Goal: Task Accomplishment & Management: Manage account settings

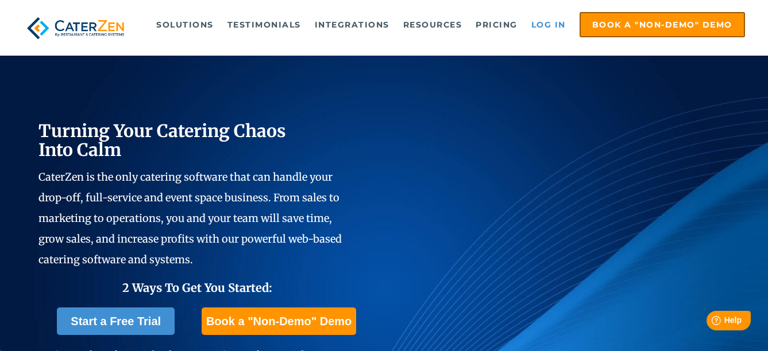
click at [542, 22] on link "Log in" at bounding box center [548, 24] width 46 height 23
click at [546, 22] on link "Log in" at bounding box center [548, 24] width 46 height 23
click at [544, 26] on link "Log in" at bounding box center [548, 24] width 46 height 23
